Goal: Task Accomplishment & Management: Use online tool/utility

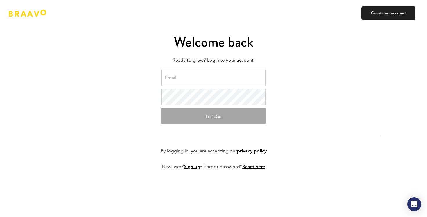
click at [191, 79] on input "email" at bounding box center [213, 77] width 105 height 16
type input "max@wachanga.com"
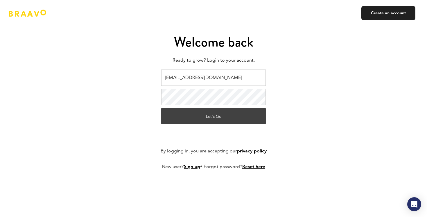
click at [211, 117] on button "Let's Go" at bounding box center [213, 116] width 105 height 16
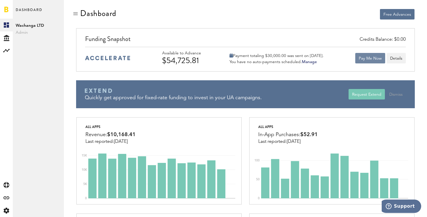
click at [366, 60] on button "Pay Me Now" at bounding box center [370, 58] width 30 height 10
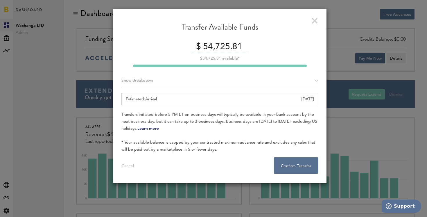
click at [209, 47] on input "54,725.81" at bounding box center [225, 47] width 46 height 12
drag, startPoint x: 209, startPoint y: 47, endPoint x: 317, endPoint y: 48, distance: 108.4
click at [317, 48] on div "$ 54,725.81" at bounding box center [219, 47] width 197 height 12
type input "50000"
click at [296, 168] on button "Confirm Transfer . . ." at bounding box center [296, 165] width 44 height 16
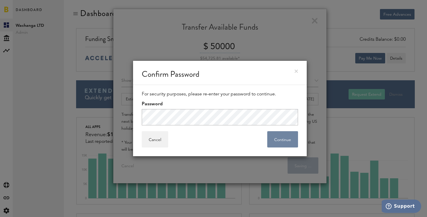
click at [287, 139] on button "Continue" at bounding box center [282, 139] width 31 height 16
